Goal: Task Accomplishment & Management: Complete application form

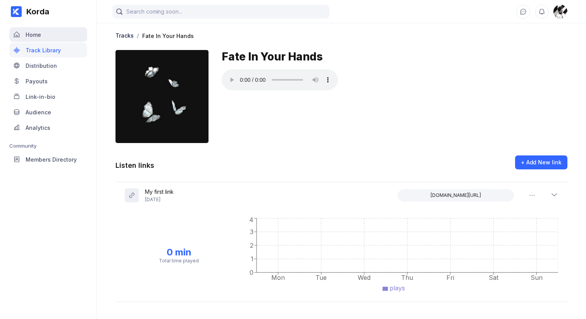
click at [53, 35] on div "Home" at bounding box center [48, 34] width 78 height 15
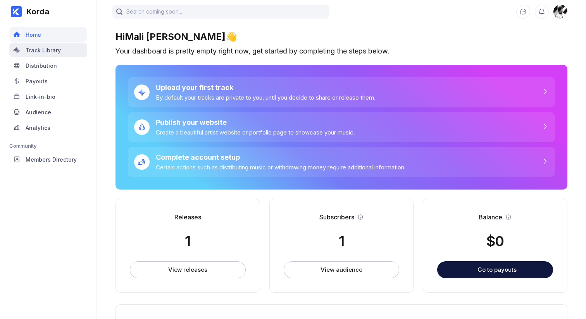
click at [49, 52] on div "Track Library" at bounding box center [43, 50] width 35 height 7
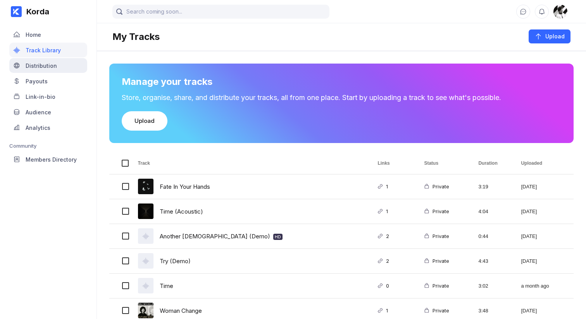
click at [48, 65] on div "Distribution" at bounding box center [41, 65] width 31 height 7
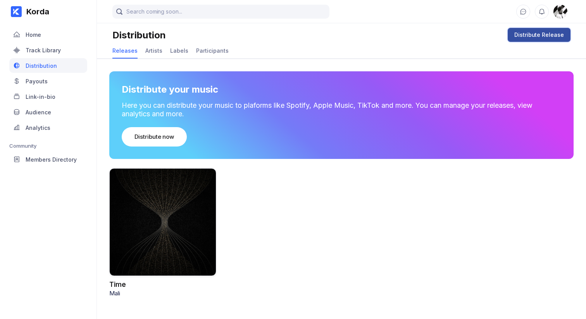
click at [530, 38] on div "Distribute Release" at bounding box center [539, 35] width 50 height 8
